Goal: Use online tool/utility: Use online tool/utility

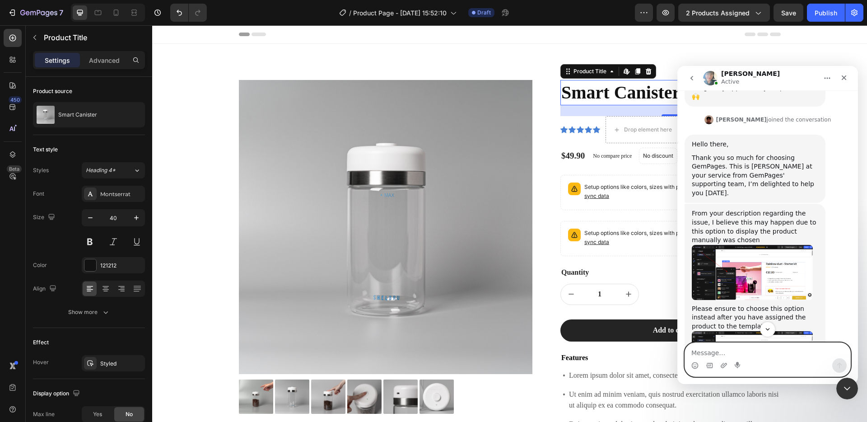
scroll to position [605, 0]
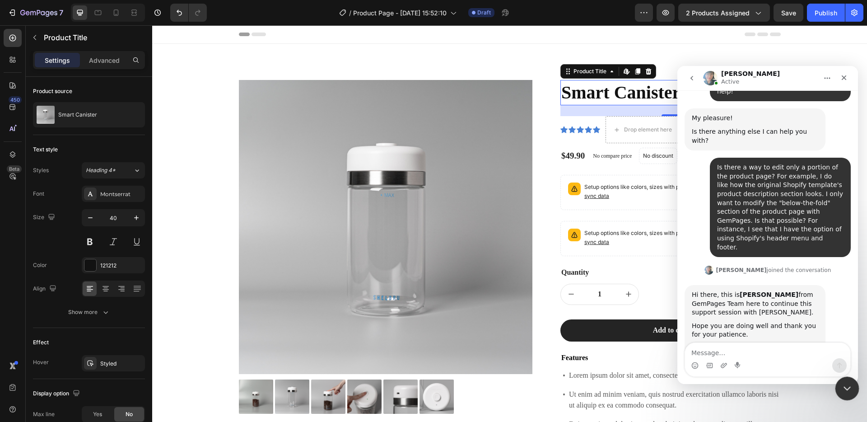
click at [839, 390] on div "Close Intercom Messenger" at bounding box center [846, 387] width 22 height 22
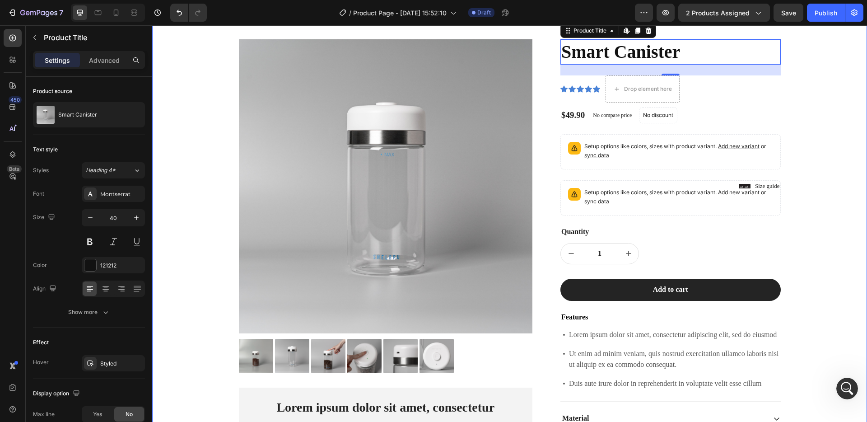
scroll to position [0, 0]
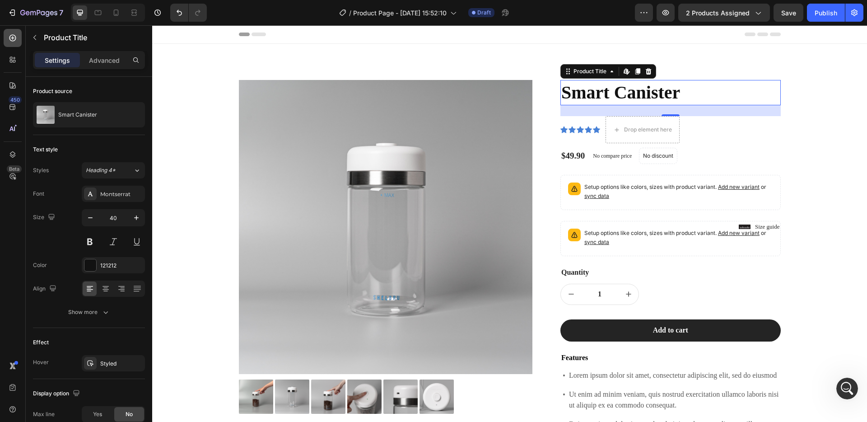
click at [14, 40] on icon at bounding box center [12, 37] width 9 height 9
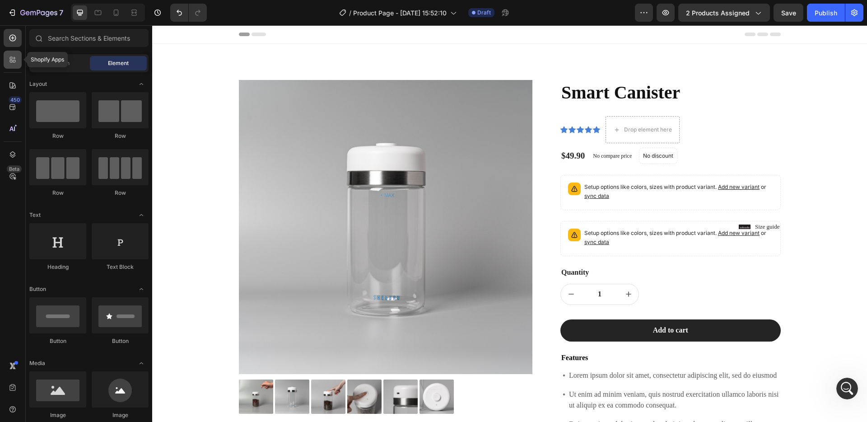
click at [13, 52] on div at bounding box center [13, 60] width 18 height 18
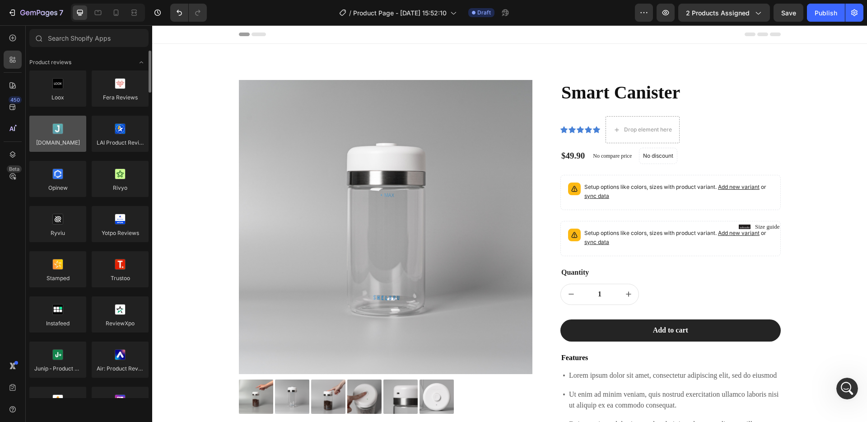
click at [65, 133] on div at bounding box center [57, 134] width 57 height 36
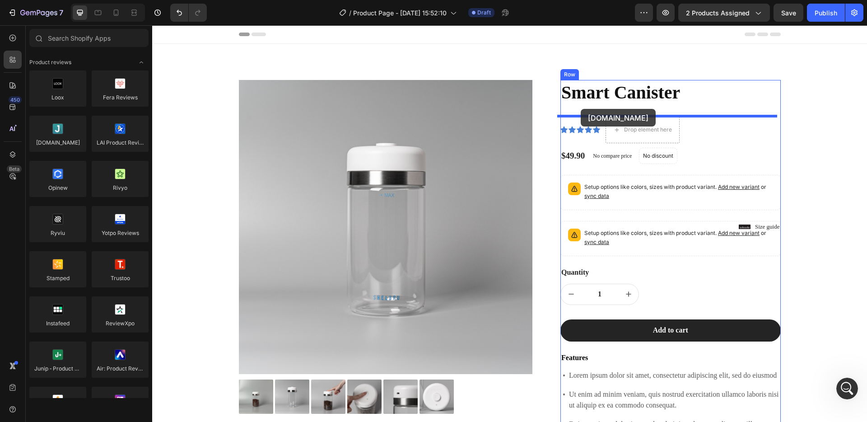
drag, startPoint x: 198, startPoint y: 156, endPoint x: 581, endPoint y: 109, distance: 386.0
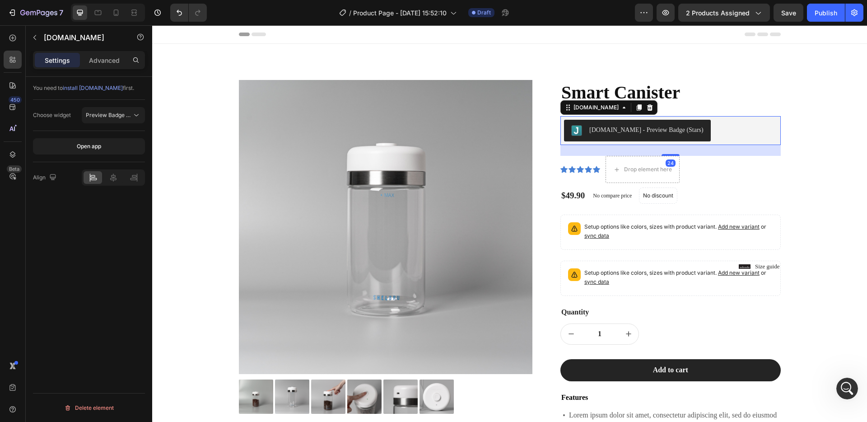
click at [622, 131] on div "[DOMAIN_NAME] - Preview Badge (Stars)" at bounding box center [647, 129] width 114 height 9
click at [100, 110] on button "Preview Badge (Stars)" at bounding box center [113, 115] width 63 height 16
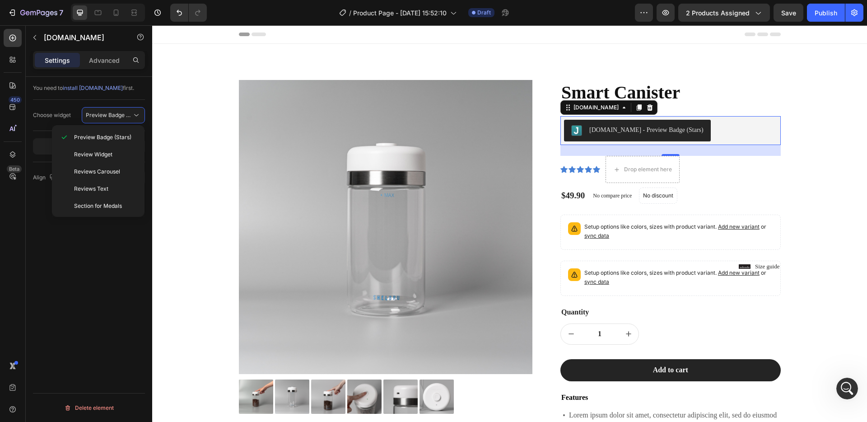
click at [88, 288] on div "You need to install [DOMAIN_NAME] first. Choose widget Preview Badge (Stars) Op…" at bounding box center [89, 262] width 126 height 371
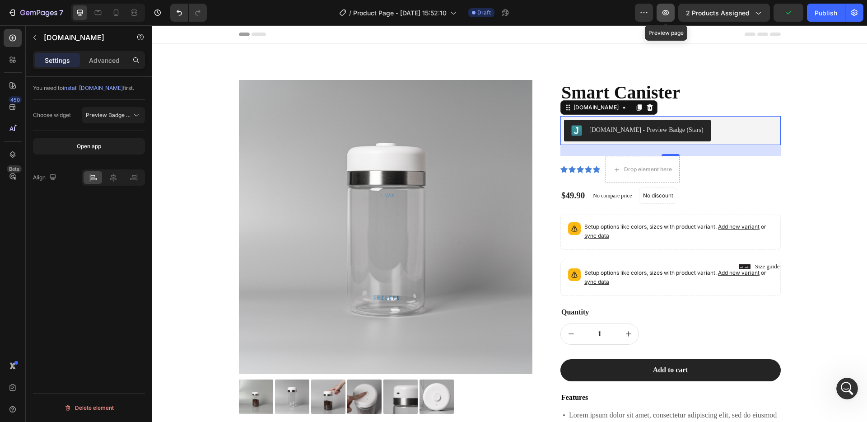
click at [675, 15] on button "button" at bounding box center [666, 13] width 18 height 18
click at [705, 163] on div "Icon Icon Icon Icon Icon Icon List Drop element here Row" at bounding box center [671, 169] width 220 height 27
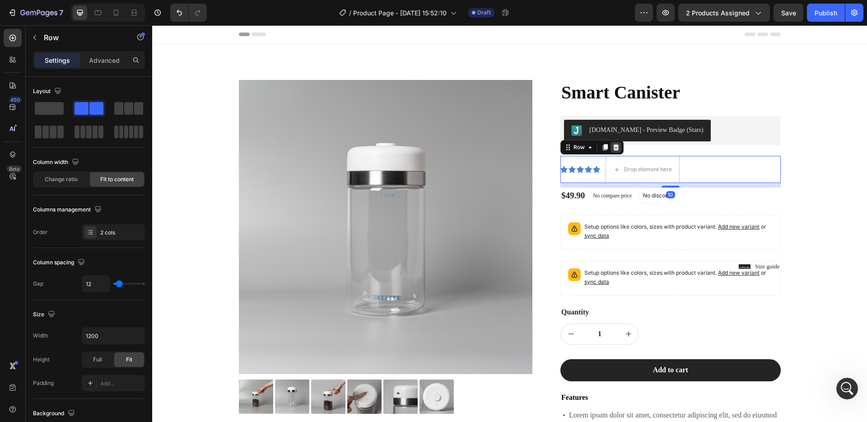
click at [614, 151] on div at bounding box center [616, 147] width 11 height 11
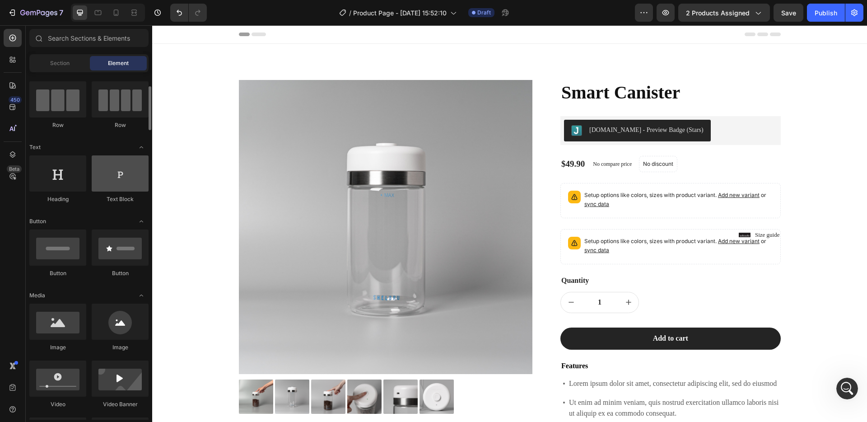
scroll to position [57, 0]
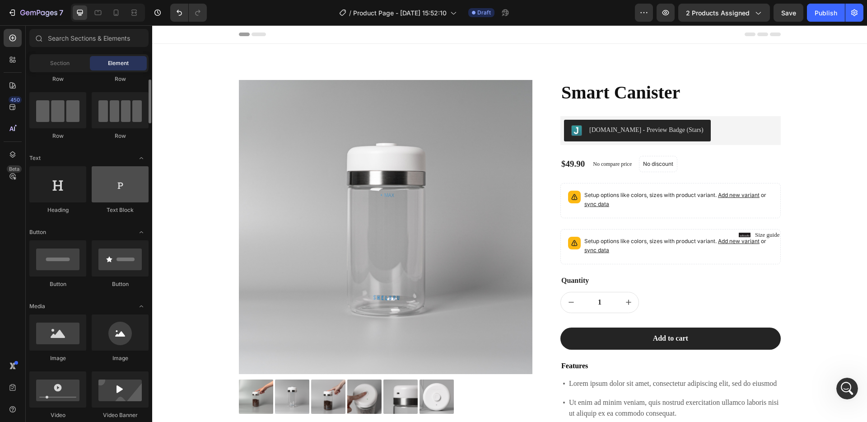
click at [117, 190] on div at bounding box center [120, 184] width 57 height 36
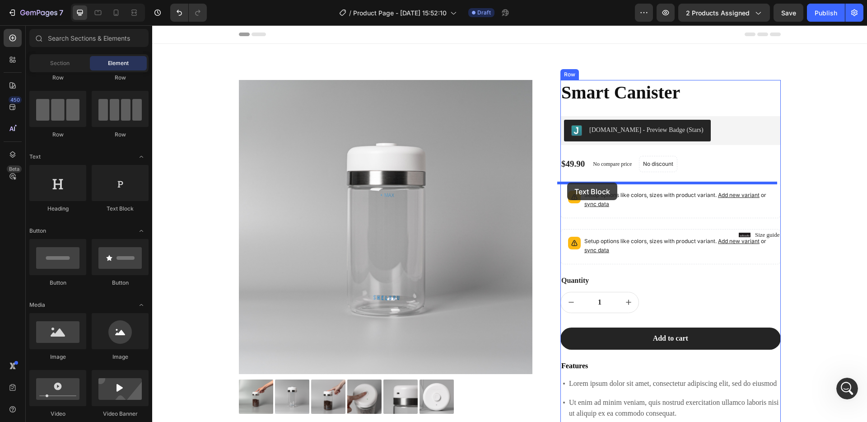
drag, startPoint x: 290, startPoint y: 204, endPoint x: 567, endPoint y: 183, distance: 278.7
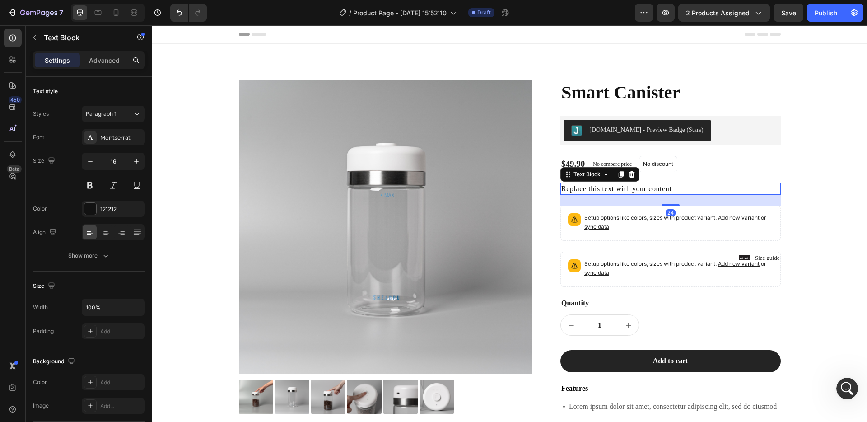
click at [585, 192] on div "Replace this text with your content" at bounding box center [671, 189] width 220 height 12
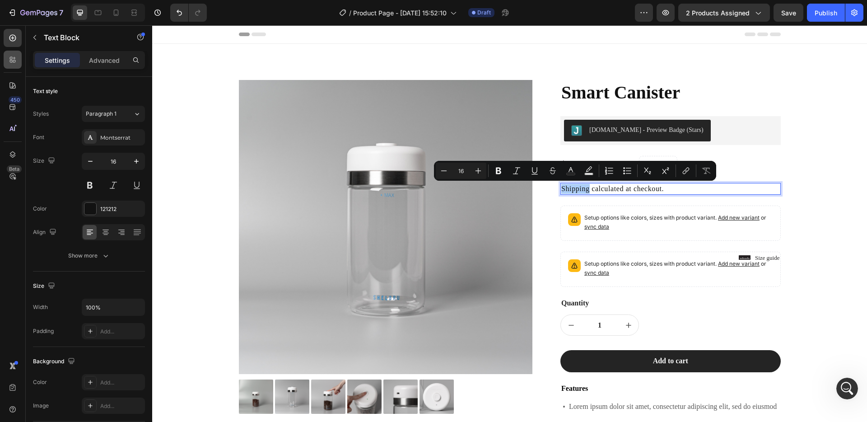
click at [14, 62] on icon at bounding box center [14, 61] width 3 height 3
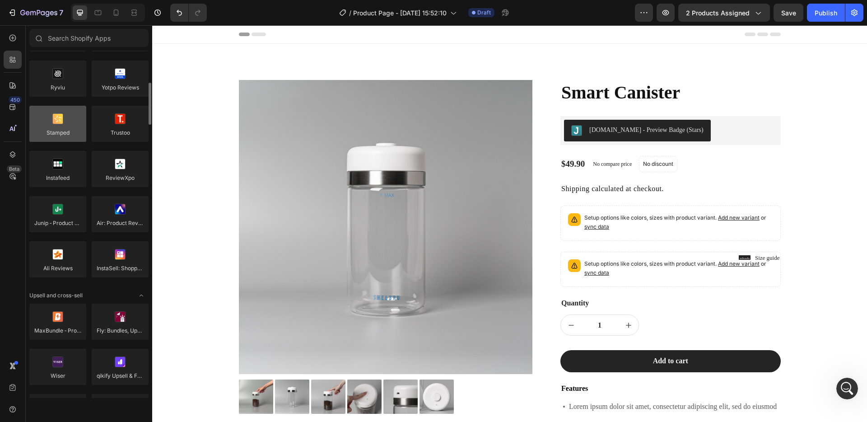
scroll to position [173, 0]
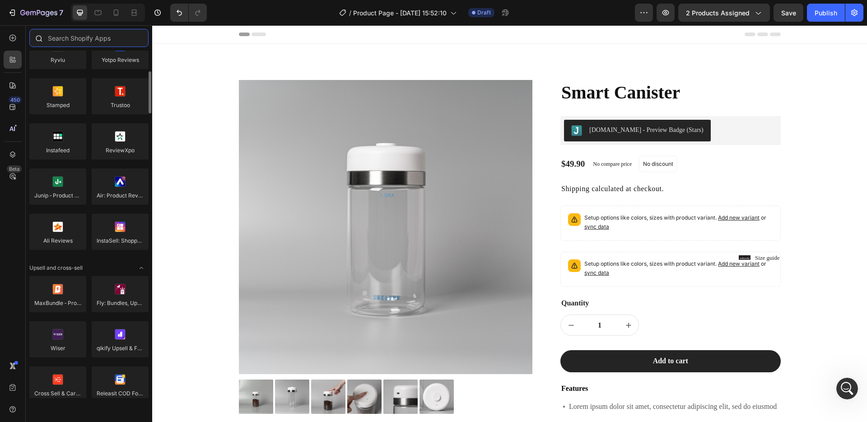
click at [90, 40] on input "text" at bounding box center [88, 38] width 119 height 18
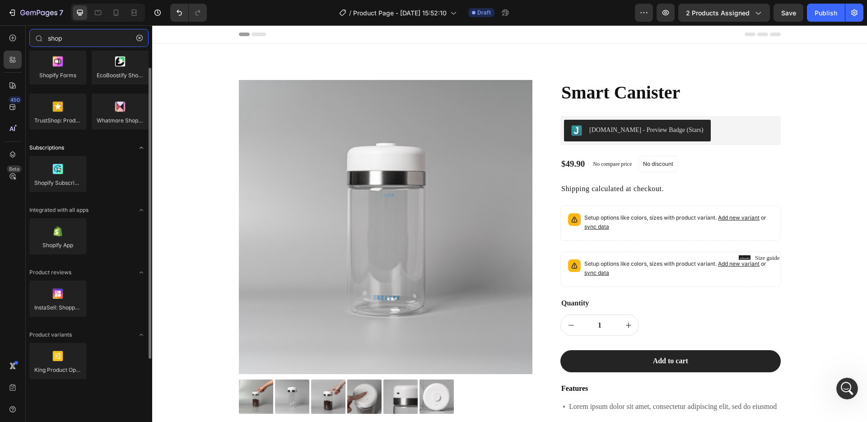
scroll to position [0, 0]
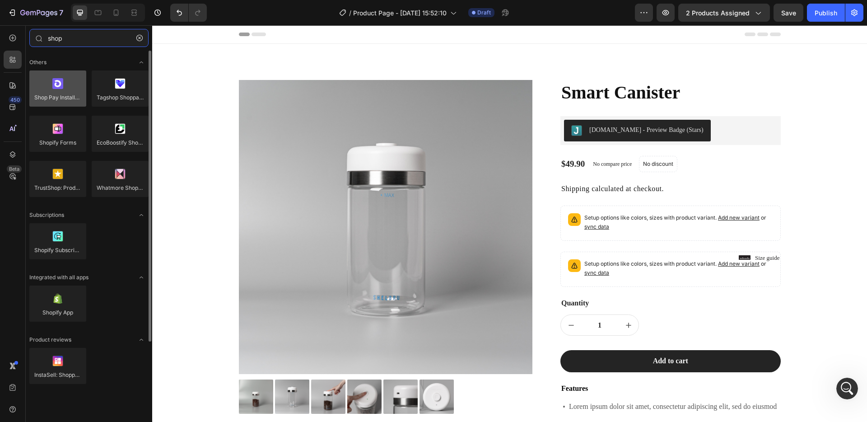
type input "shop"
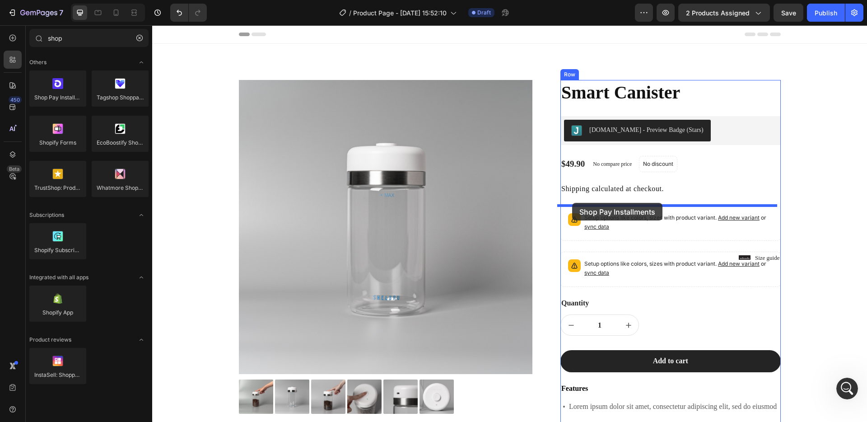
drag, startPoint x: 212, startPoint y: 105, endPoint x: 572, endPoint y: 203, distance: 373.2
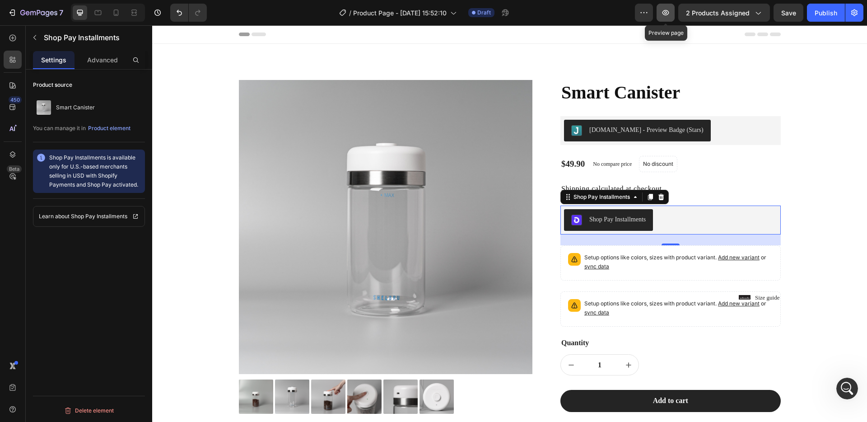
click at [670, 16] on icon "button" at bounding box center [665, 12] width 9 height 9
